Goal: Task Accomplishment & Management: Complete application form

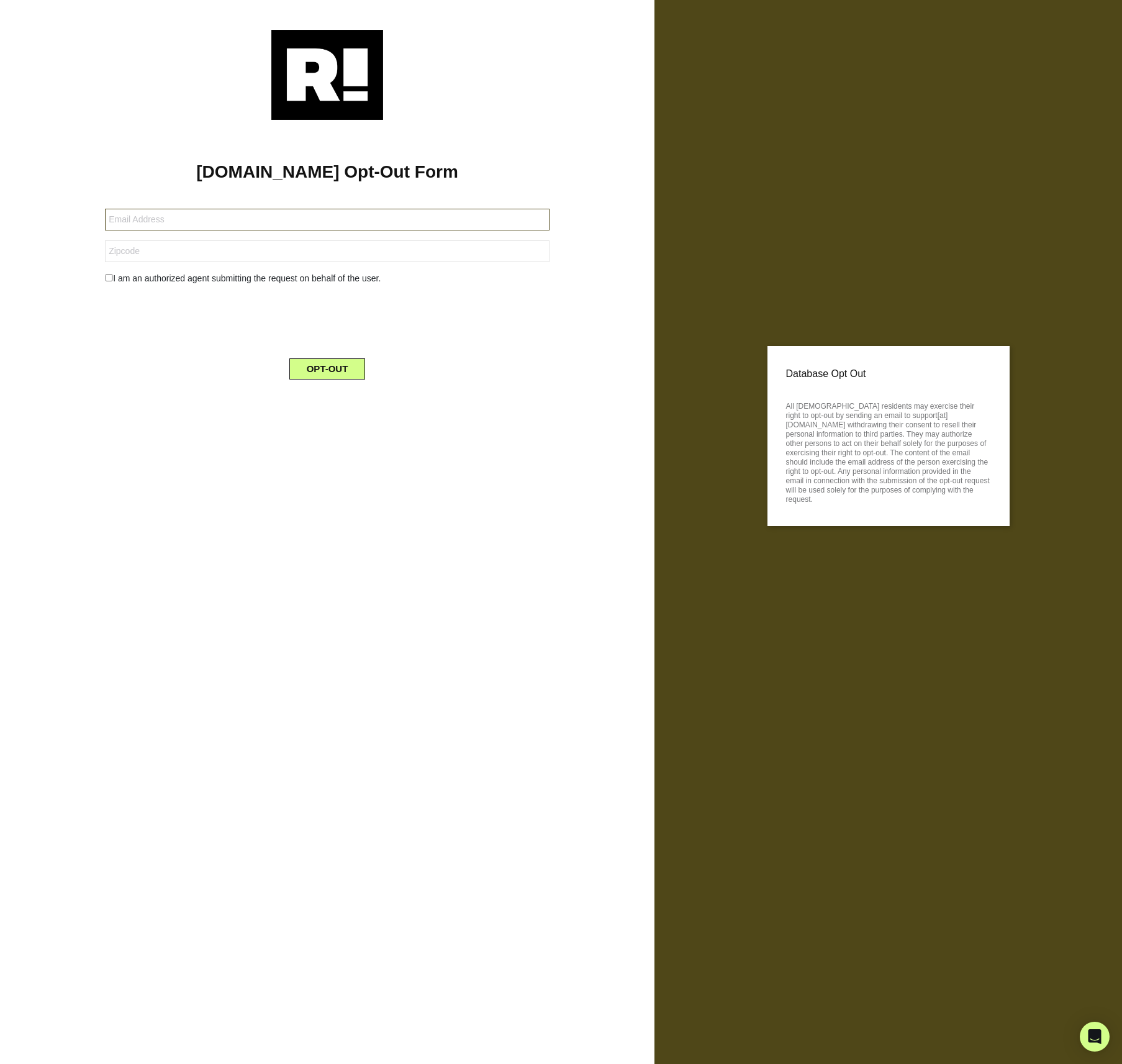
click at [263, 222] on input "text" at bounding box center [327, 219] width 444 height 21
type input "adam@thewilliams.ws"
type input "27511"
click at [109, 279] on input "checkbox" at bounding box center [109, 278] width 8 height 8
click at [113, 276] on div "I am an authorized agent submitting the request on behalf of the user." at bounding box center [327, 278] width 463 height 13
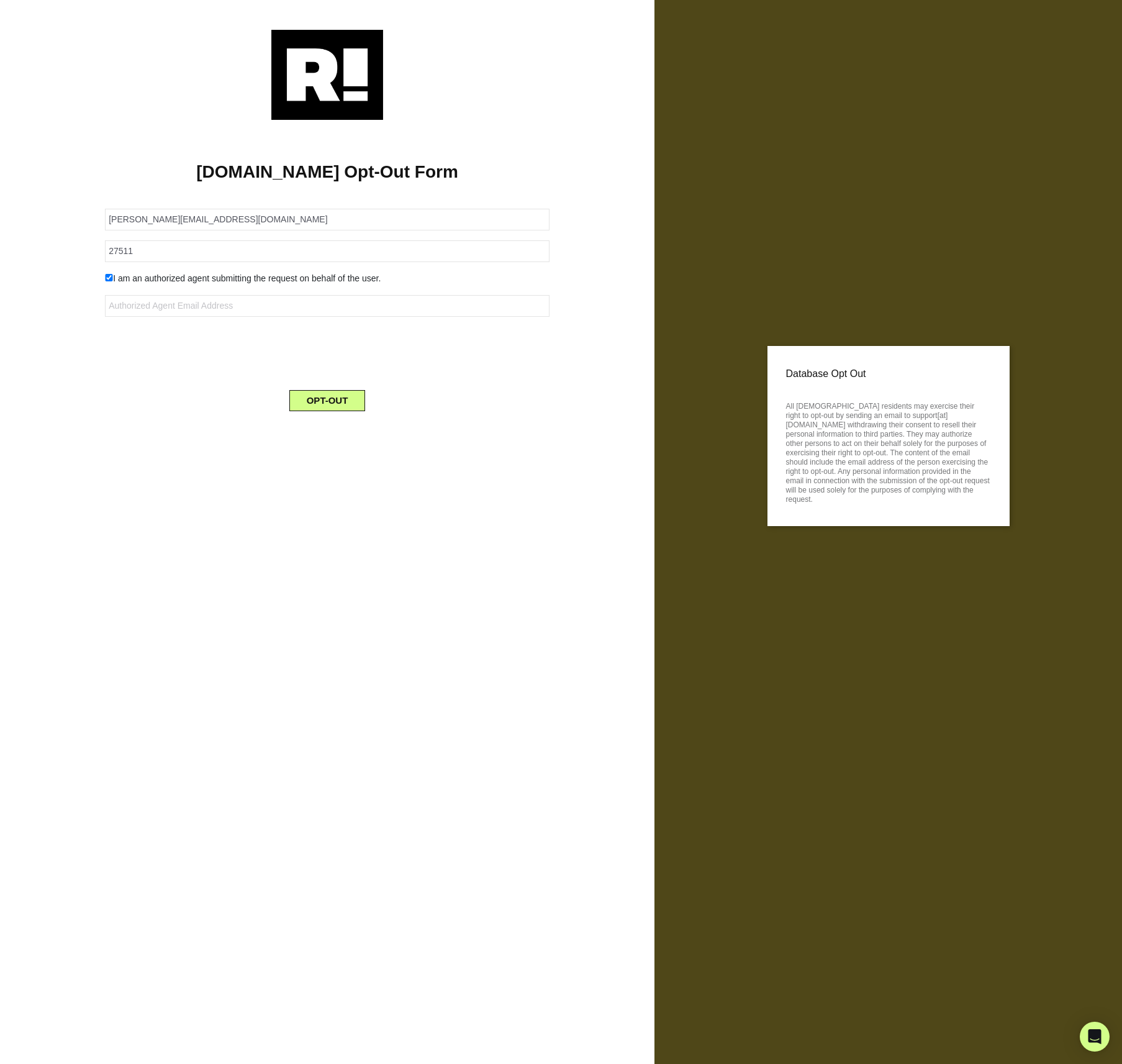
click at [108, 277] on input "checkbox" at bounding box center [109, 278] width 8 height 8
checkbox input "false"
click at [327, 365] on button "OPT-OUT" at bounding box center [327, 368] width 76 height 21
click at [197, 228] on input "text" at bounding box center [327, 219] width 444 height 21
type input "[EMAIL_ADDRESS][DOMAIN_NAME]"
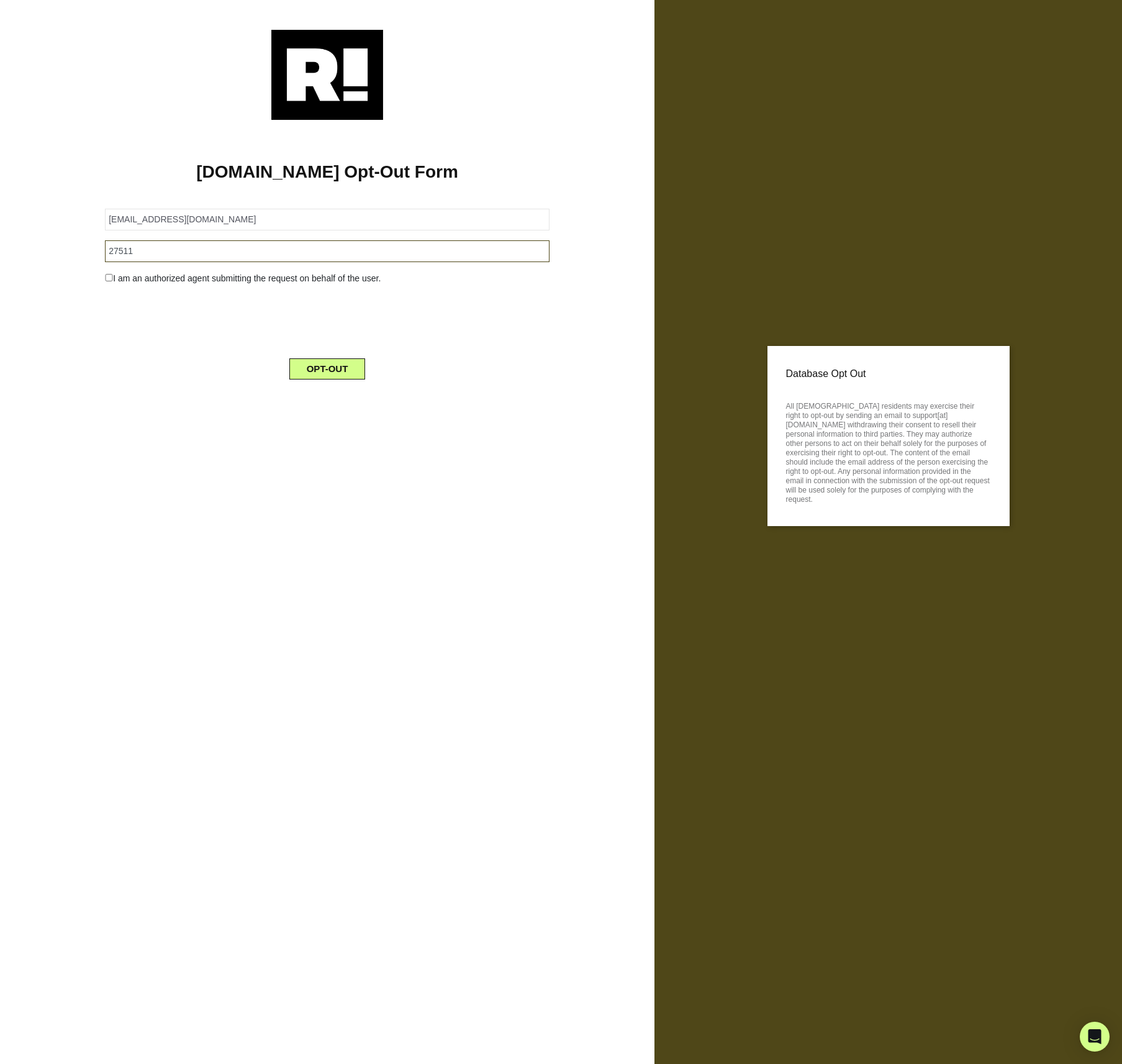
type input "27511"
click at [332, 366] on button "OPT-OUT" at bounding box center [327, 368] width 76 height 21
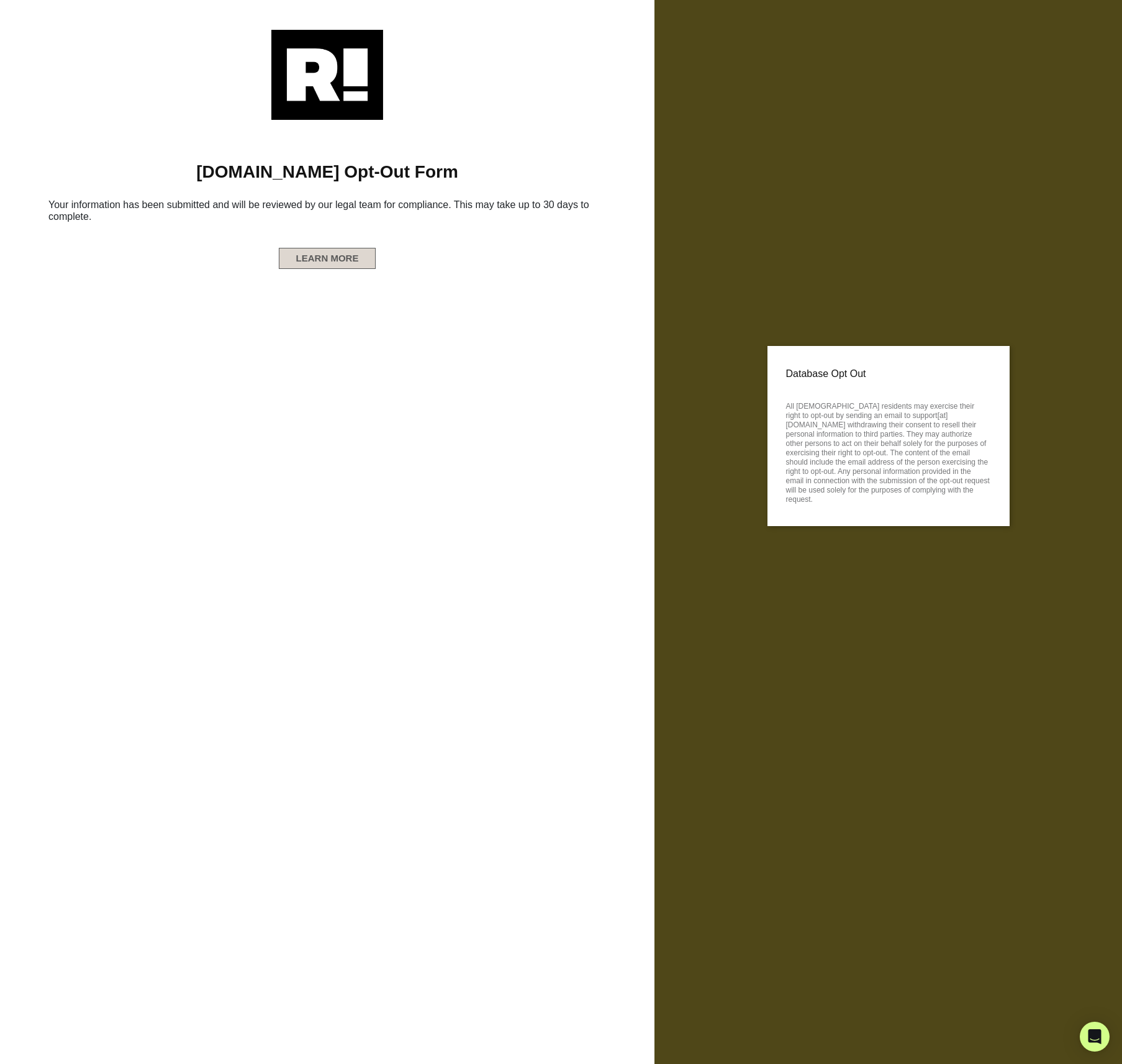
click at [329, 262] on button "LEARN MORE" at bounding box center [327, 258] width 97 height 21
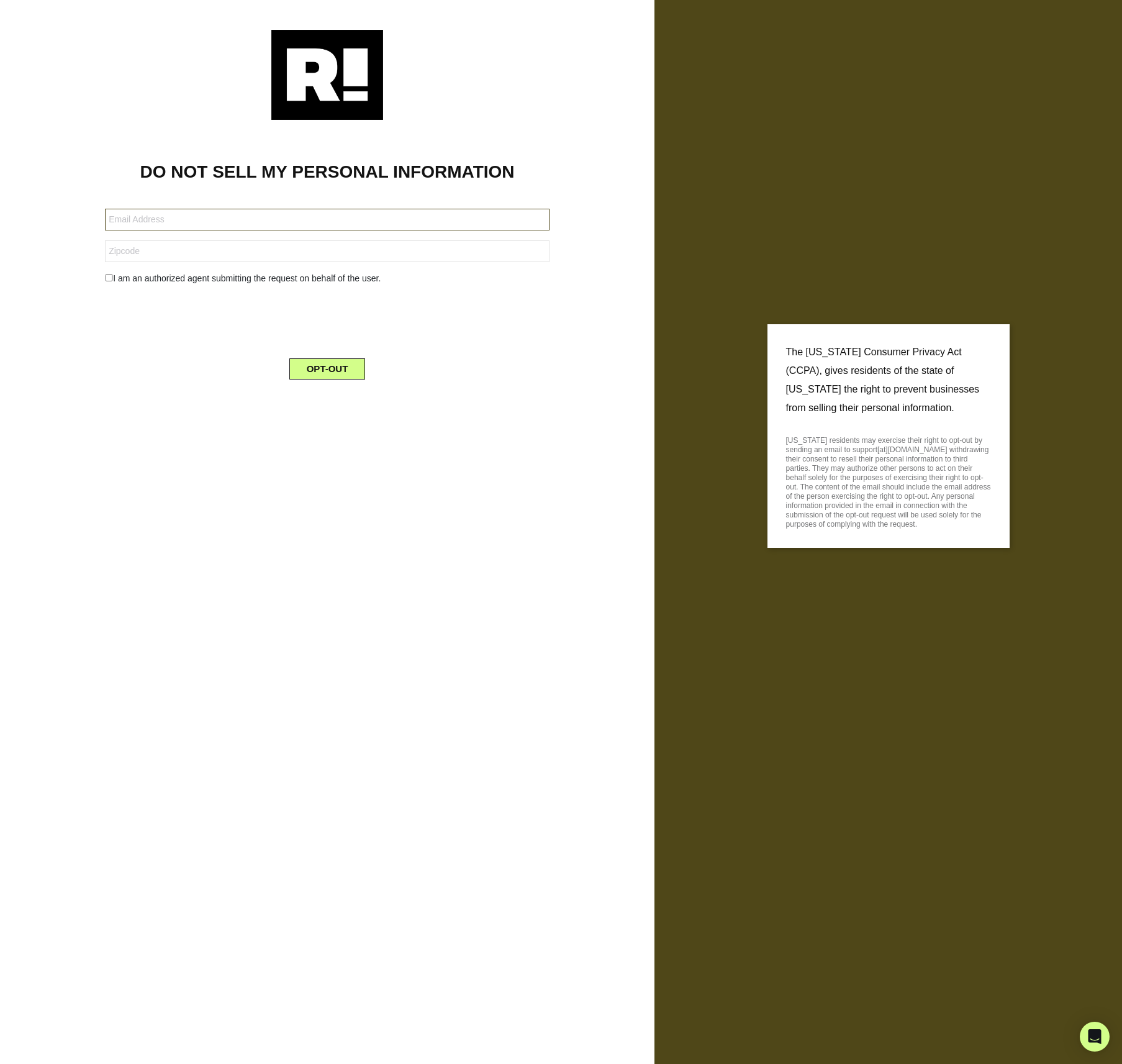
click at [161, 220] on input "text" at bounding box center [327, 219] width 444 height 21
type input "adam@tryopine.com"
click at [133, 251] on input "text" at bounding box center [327, 250] width 444 height 21
type input "27511"
click at [329, 369] on button "OPT-OUT" at bounding box center [327, 368] width 76 height 21
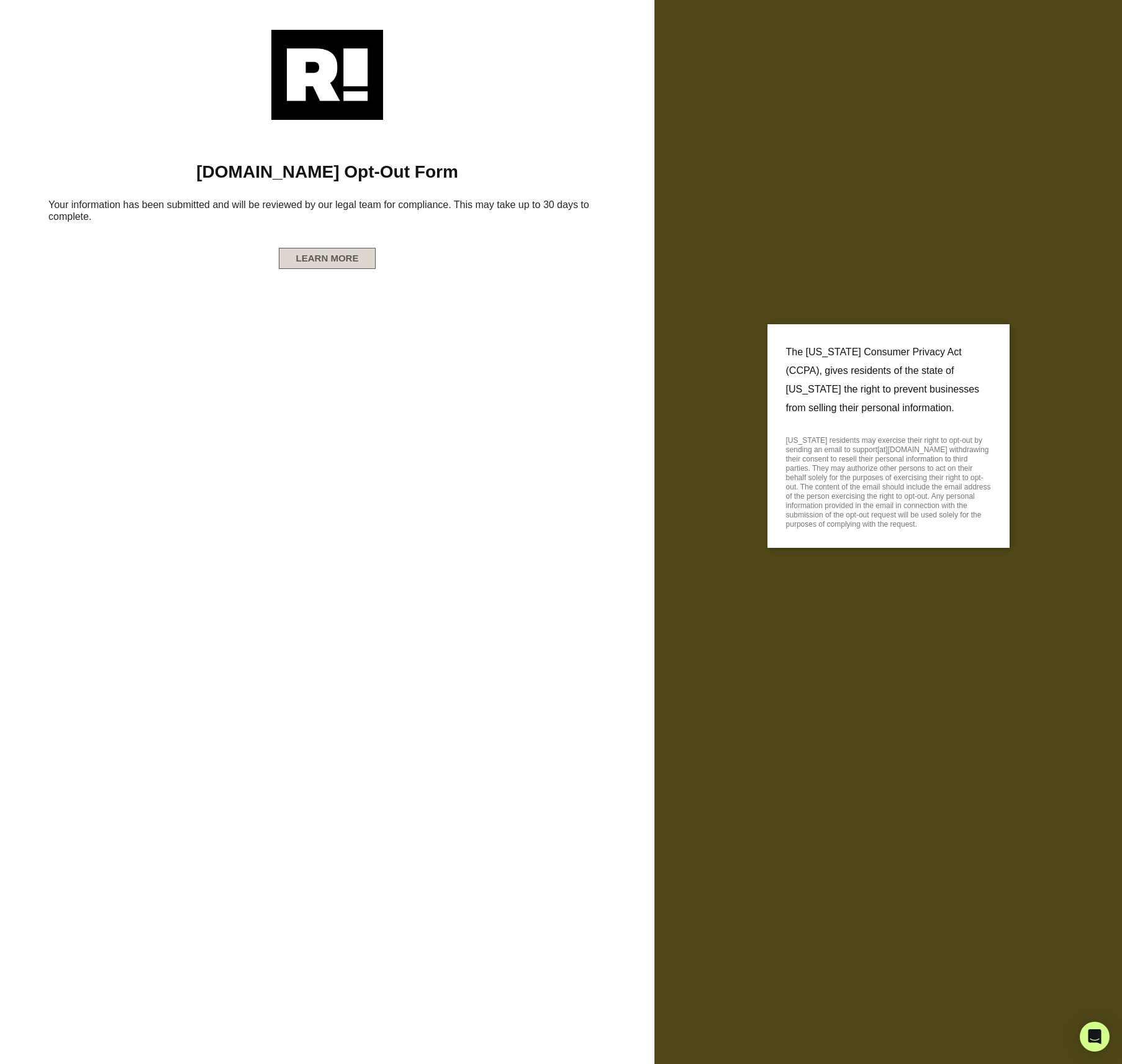
click at [325, 259] on button "LEARN MORE" at bounding box center [327, 258] width 97 height 21
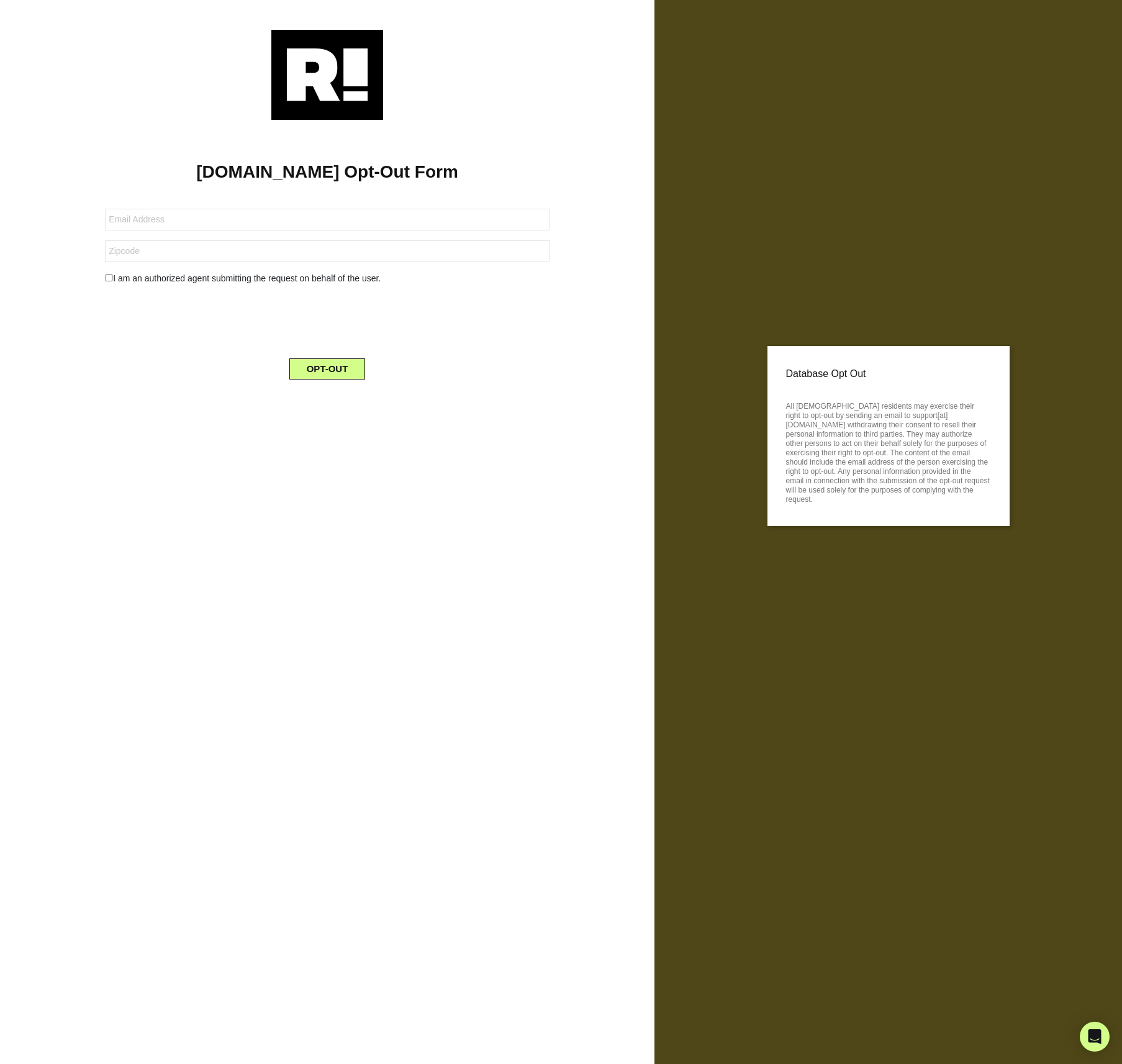
click at [190, 532] on div "[DOMAIN_NAME] Opt-Out Form I am an authorized agent submitting the request on b…" at bounding box center [327, 532] width 655 height 1064
